Goal: Task Accomplishment & Management: Use online tool/utility

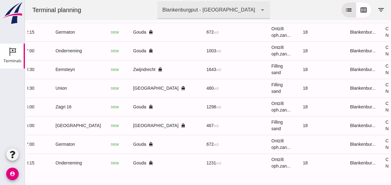
scroll to position [0, 163]
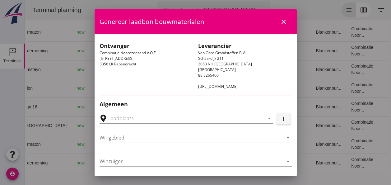
type input "[GEOGRAPHIC_DATA], [GEOGRAPHIC_DATA]"
type input "Union"
type input "[PERSON_NAME]"
type input "480"
type input "Ophoogzand (6120)"
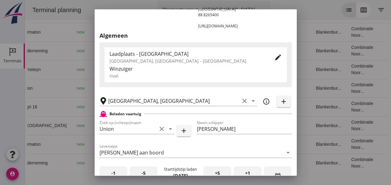
scroll to position [124, 0]
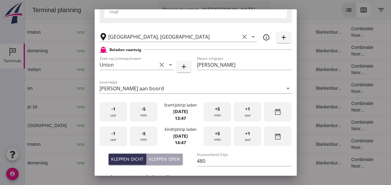
click at [116, 112] on div "-1 uur" at bounding box center [114, 112] width 28 height 20
click at [218, 114] on div "+5 min" at bounding box center [217, 112] width 28 height 20
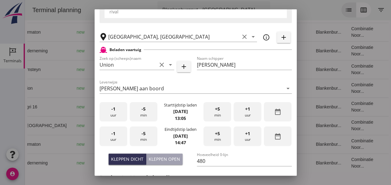
click at [119, 134] on div "-1 uur" at bounding box center [114, 136] width 28 height 20
click at [145, 138] on div "-5 min" at bounding box center [144, 136] width 28 height 20
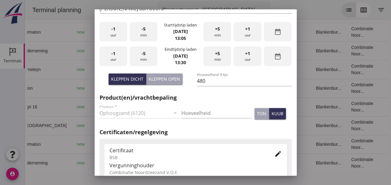
scroll to position [218, 0]
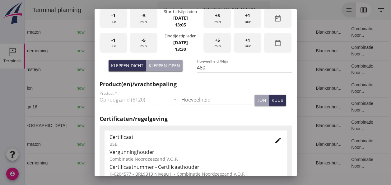
click at [194, 100] on input "Hoeveelheid" at bounding box center [216, 100] width 71 height 10
type input "480"
click at [273, 102] on div "kuub" at bounding box center [277, 100] width 12 height 7
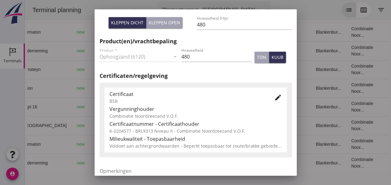
scroll to position [317, 0]
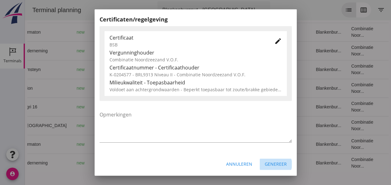
click at [271, 166] on div "Genereer" at bounding box center [276, 163] width 22 height 7
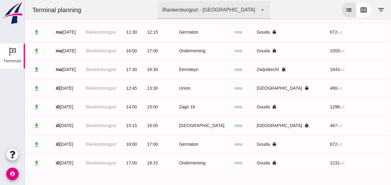
scroll to position [0, 0]
